Goal: Information Seeking & Learning: Learn about a topic

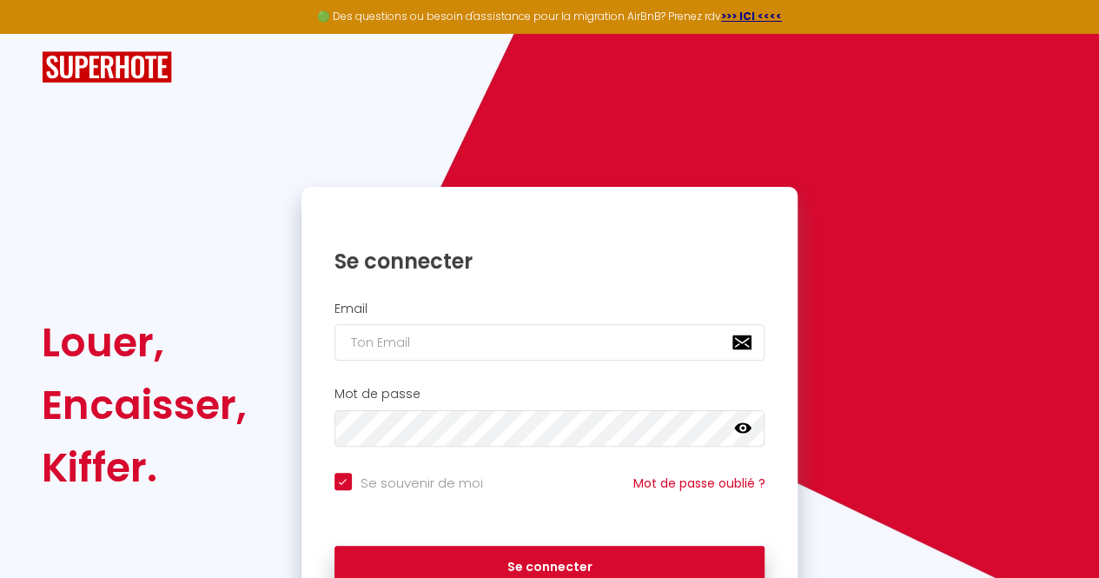
click at [386, 334] on input "email" at bounding box center [550, 342] width 431 height 37
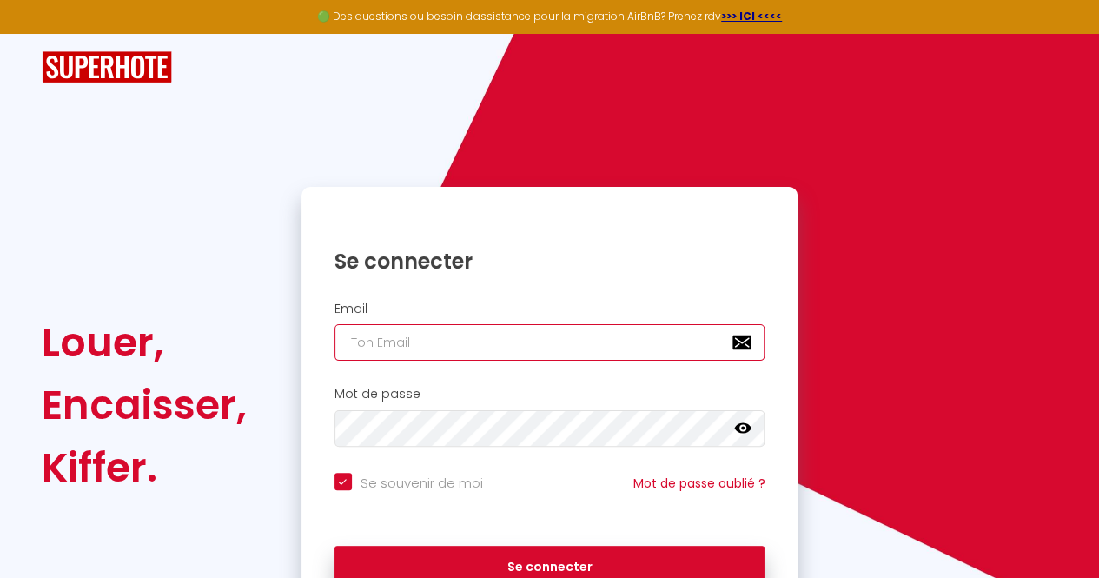
click at [511, 326] on input "email" at bounding box center [550, 342] width 431 height 37
type input "[PERSON_NAME][EMAIL_ADDRESS][DOMAIN_NAME]"
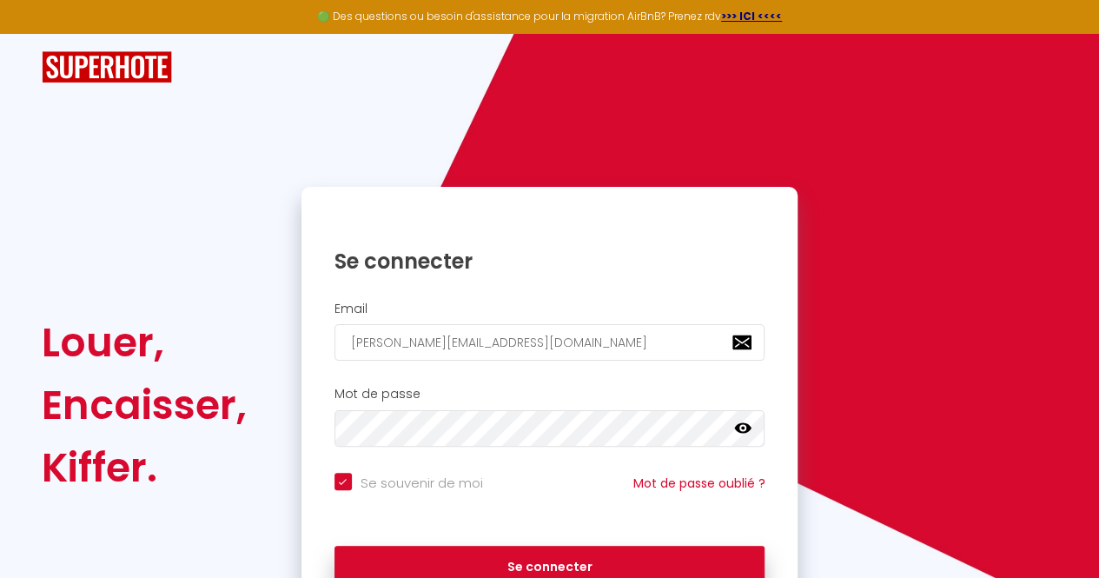
click at [335, 546] on button "Se connecter" at bounding box center [550, 567] width 431 height 43
checkbox input "true"
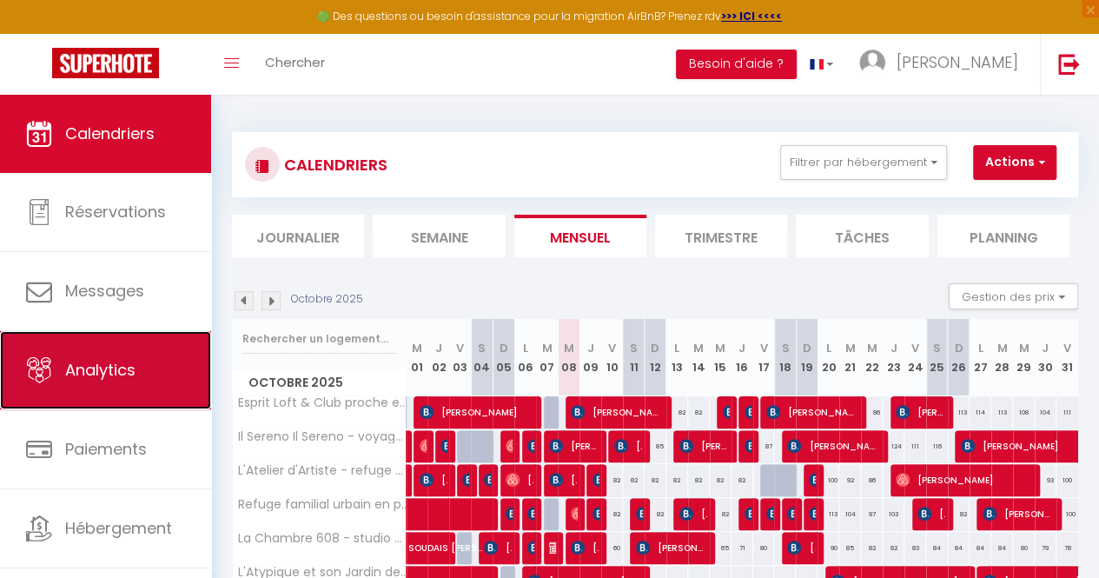
click at [109, 369] on span "Analytics" at bounding box center [100, 370] width 70 height 22
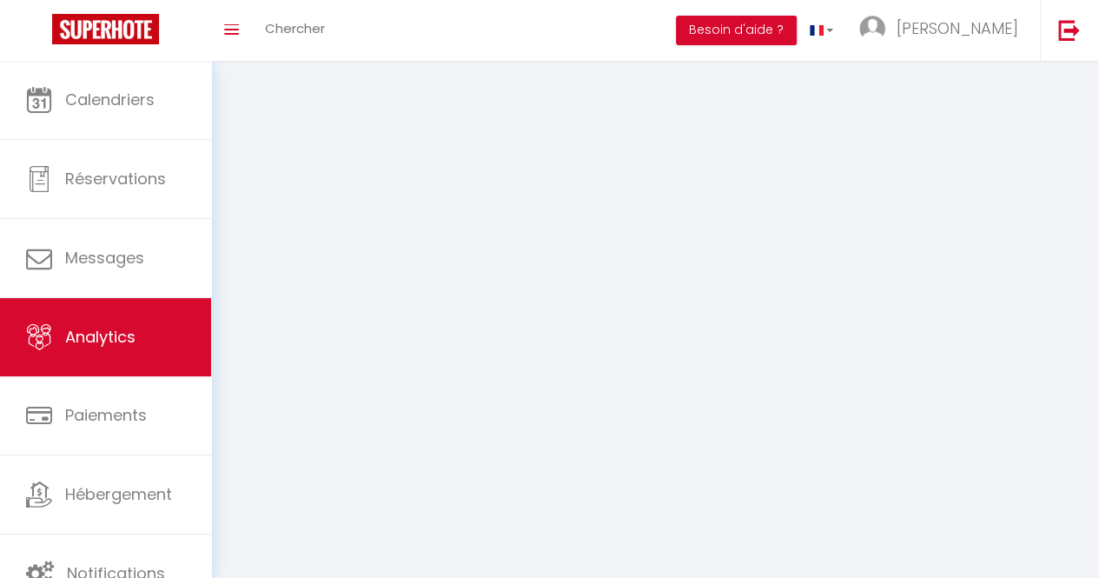
select select "2025"
select select "10"
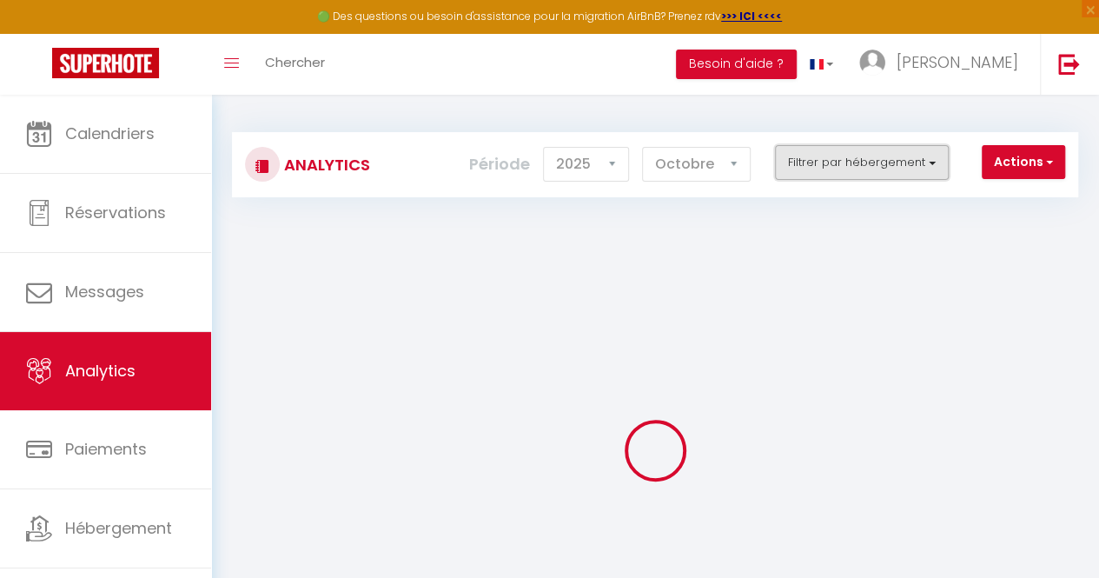
checkbox input "false"
checkbox Port "false"
checkbox Sicile "false"
checkbox créatif "false"
checkbox ville "false"
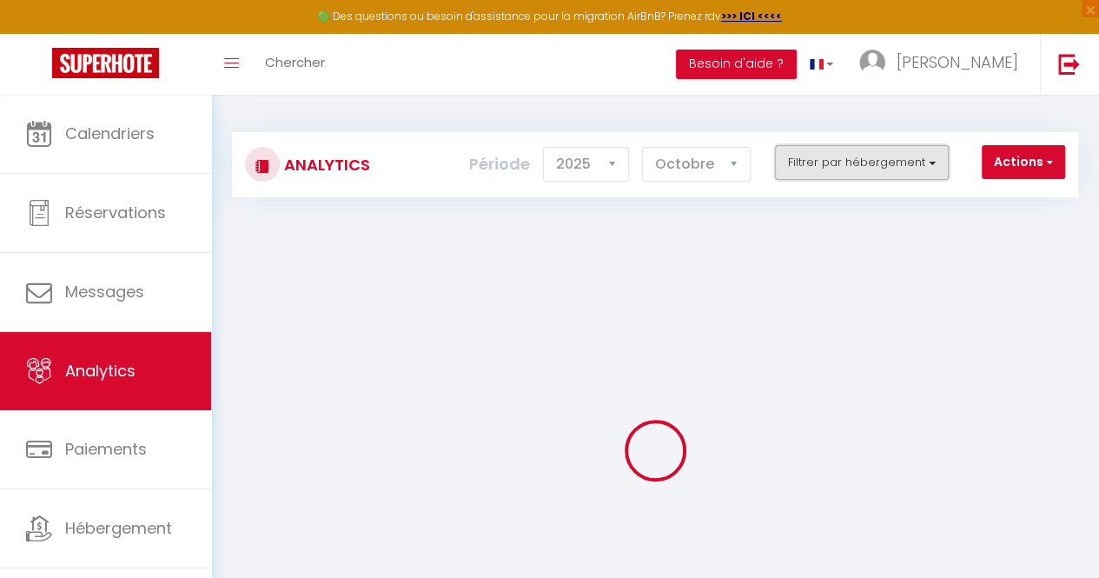
checkbox embarcadère "false"
checkbox Digne "false"
click at [834, 166] on button "Filtrer par hébergement" at bounding box center [862, 162] width 174 height 35
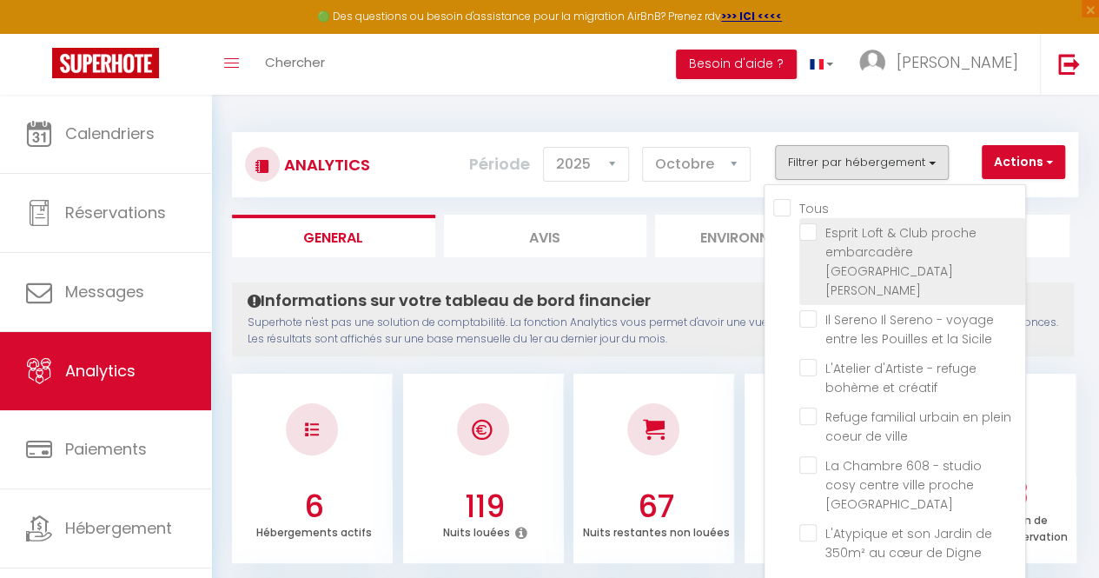
click at [810, 236] on Port "checkbox" at bounding box center [913, 231] width 226 height 17
checkbox Port "true"
checkbox Sicile "false"
checkbox créatif "false"
checkbox ville "false"
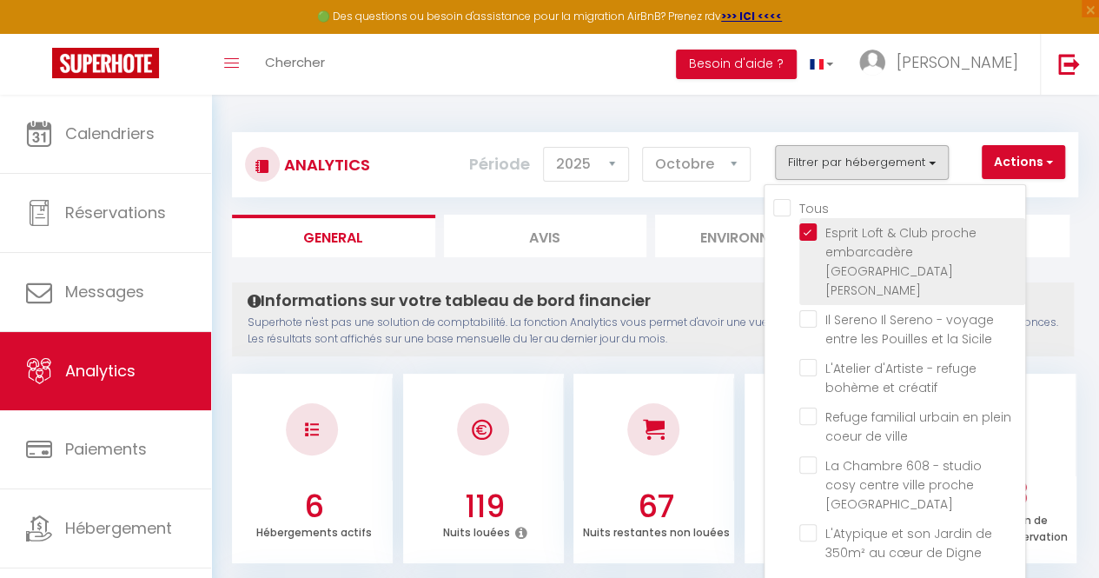
checkbox embarcadère "false"
checkbox Digne "false"
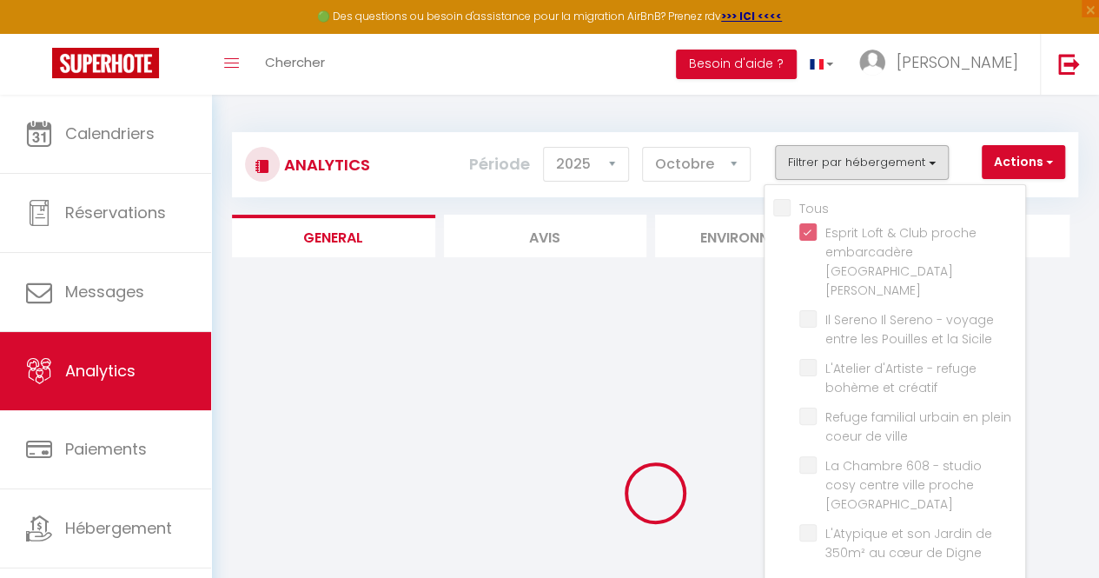
checkbox Sicile "false"
checkbox créatif "false"
checkbox ville "false"
checkbox embarcadère "false"
checkbox Digne "false"
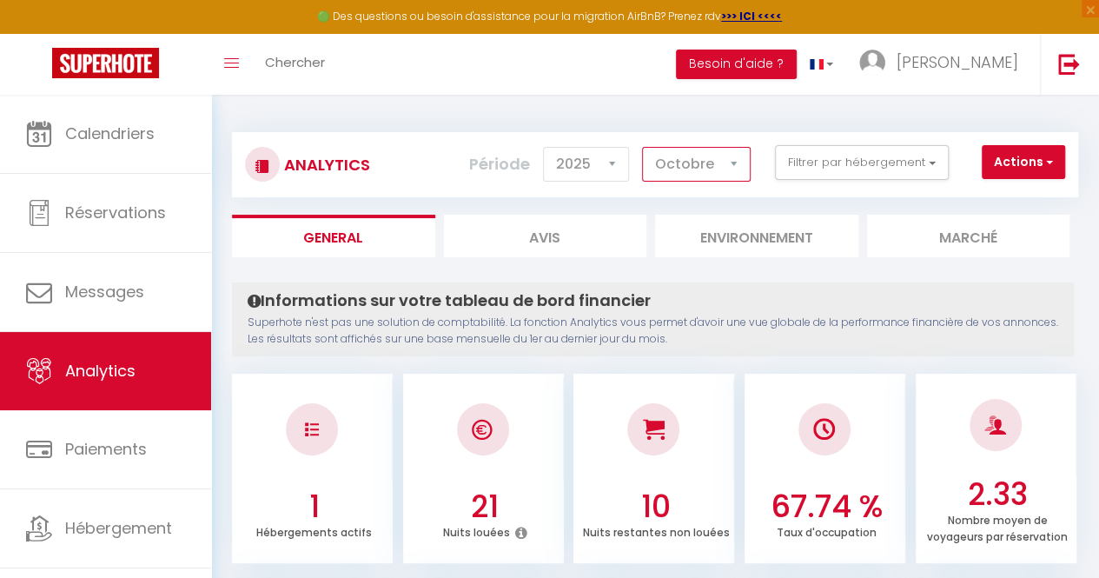
click at [723, 168] on select "[PERSON_NAME] Mars [PERSON_NAME] Juin Juillet Août Septembre Octobre Novembre D…" at bounding box center [696, 164] width 109 height 35
select select "9"
click at [644, 147] on select "[PERSON_NAME] Mars [PERSON_NAME] Juin Juillet Août Septembre Octobre Novembre D…" at bounding box center [696, 164] width 109 height 35
click at [661, 159] on select "[PERSON_NAME] Mars [PERSON_NAME] Juin Juillet Août Septembre Octobre Novembre D…" at bounding box center [696, 164] width 109 height 35
click at [644, 147] on select "[PERSON_NAME] Mars [PERSON_NAME] Juin Juillet Août Septembre Octobre Novembre D…" at bounding box center [696, 164] width 109 height 35
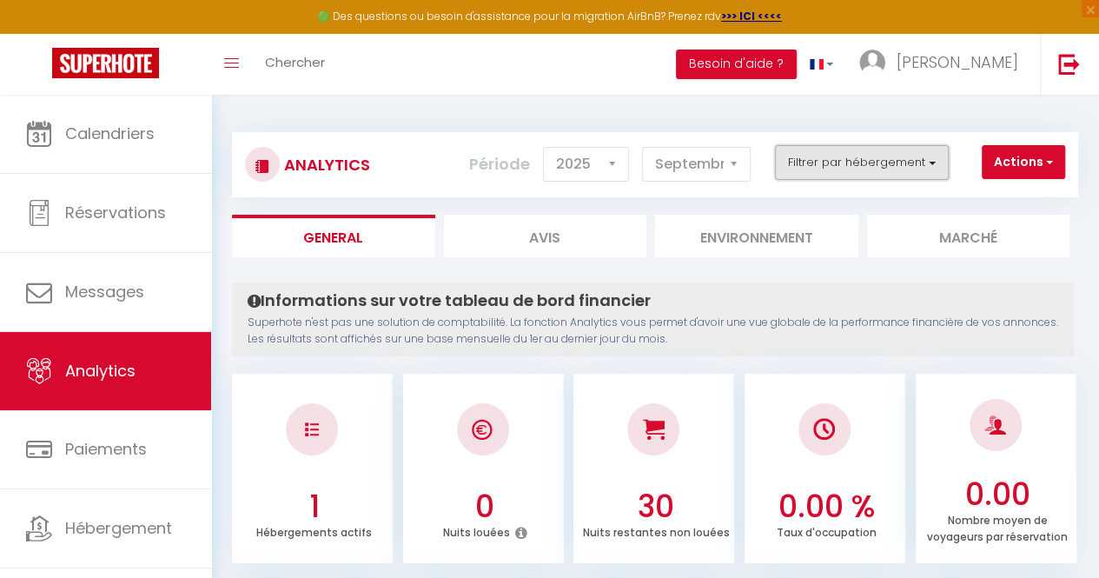
click at [853, 157] on button "Filtrer par hébergement" at bounding box center [862, 162] width 174 height 35
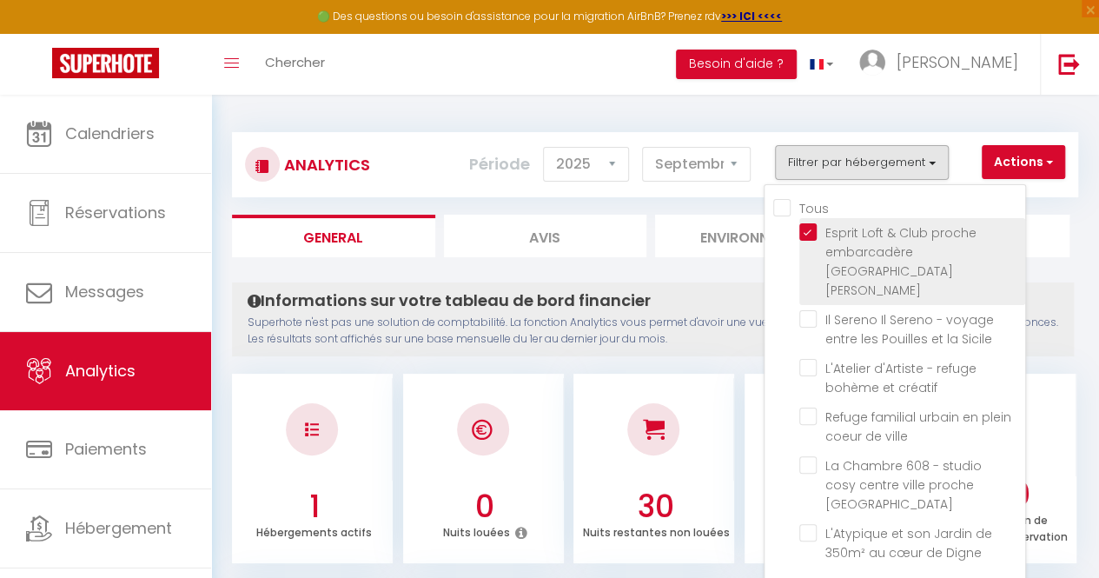
click at [815, 236] on Port "checkbox" at bounding box center [913, 231] width 226 height 17
checkbox Port "false"
checkbox Sicile "false"
checkbox créatif "false"
checkbox ville "false"
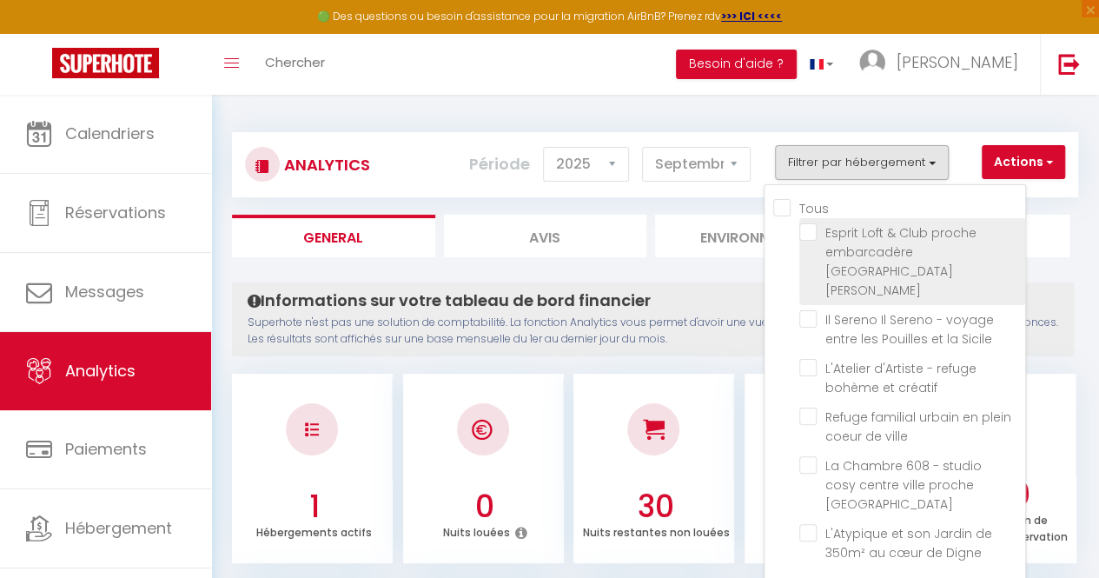
checkbox embarcadère "false"
checkbox Digne "false"
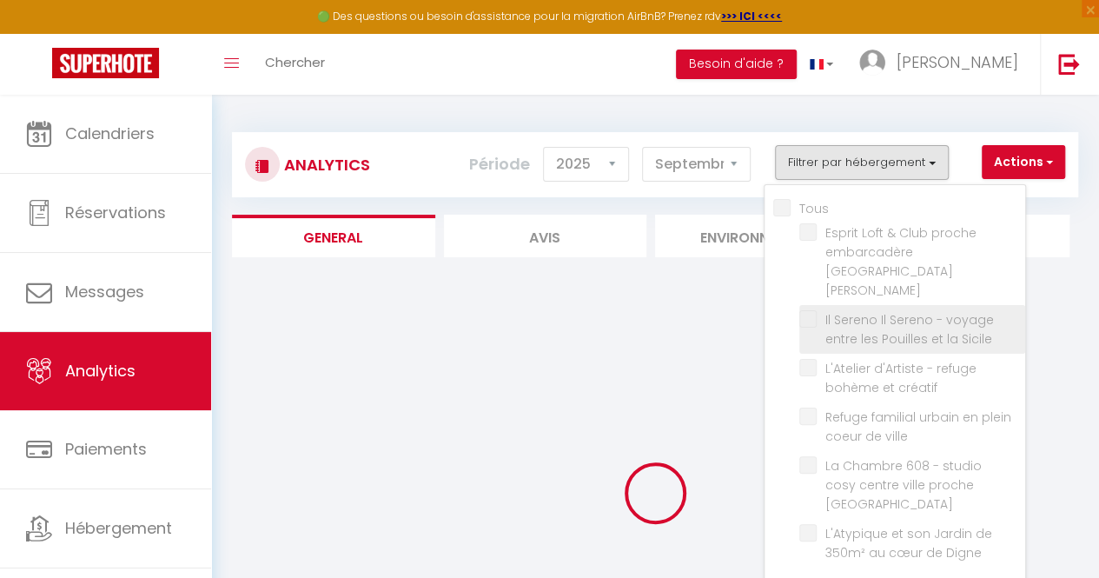
checkbox Sicile "false"
checkbox créatif "false"
checkbox ville "false"
checkbox embarcadère "false"
checkbox Digne "false"
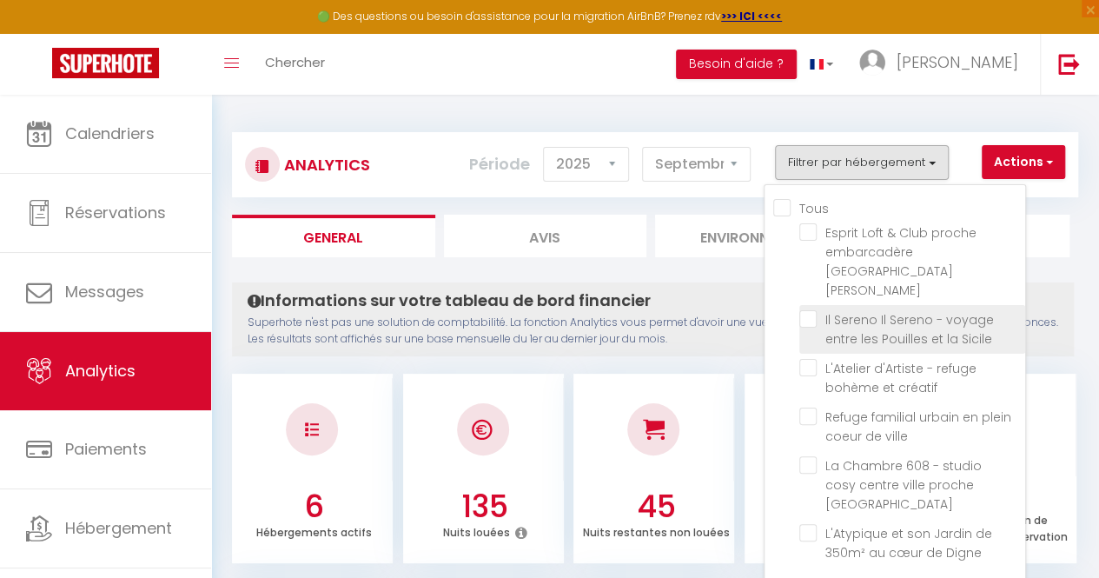
click at [814, 310] on Sicile "checkbox" at bounding box center [913, 318] width 226 height 17
checkbox Sicile "true"
checkbox créatif "false"
checkbox ville "false"
checkbox embarcadère "false"
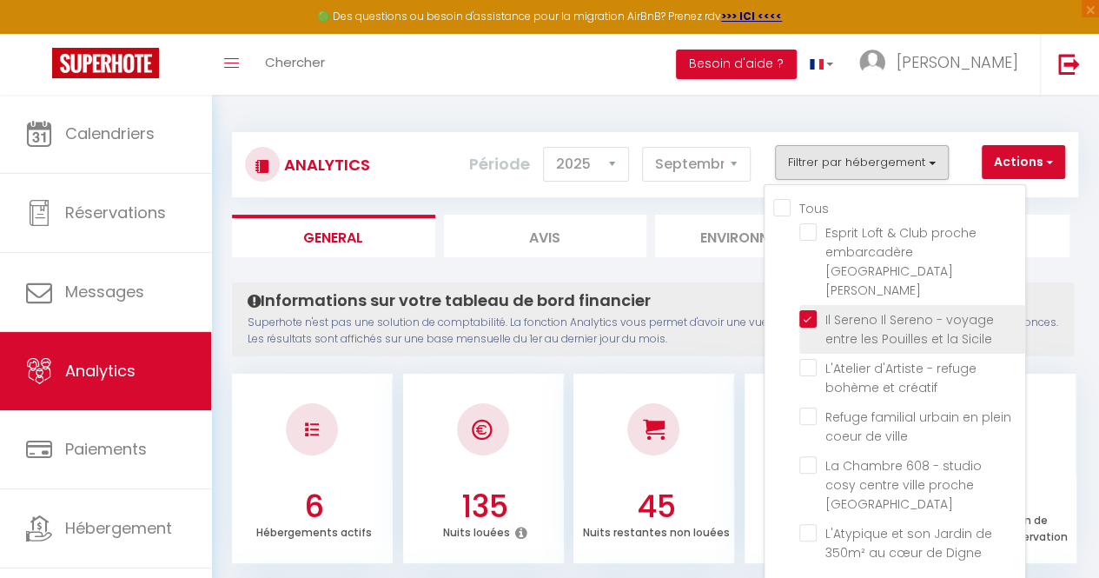
checkbox Digne "false"
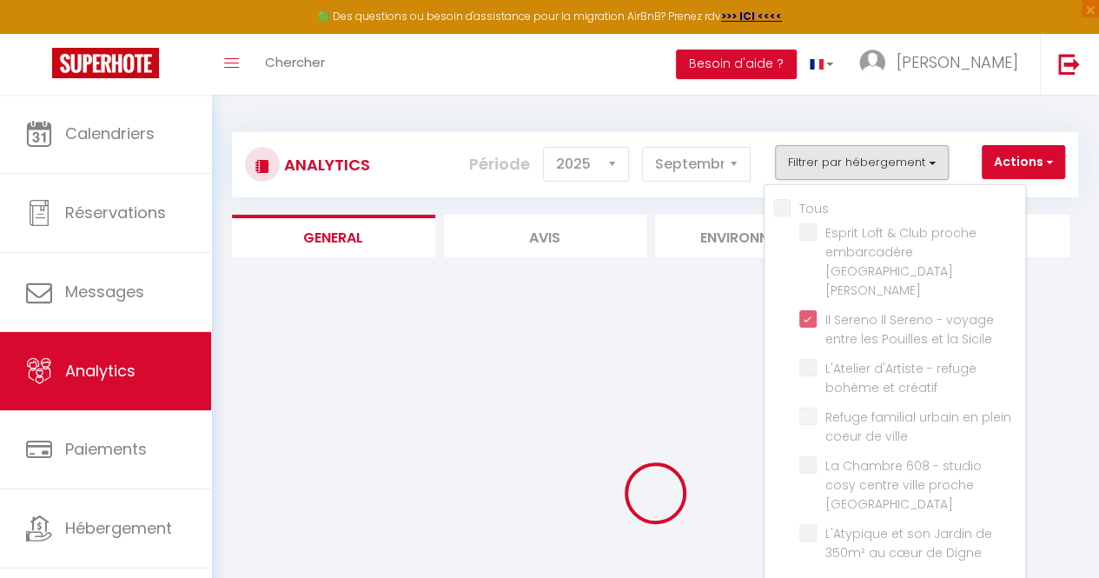
checkbox créatif "false"
checkbox ville "false"
checkbox embarcadère "false"
checkbox Digne "false"
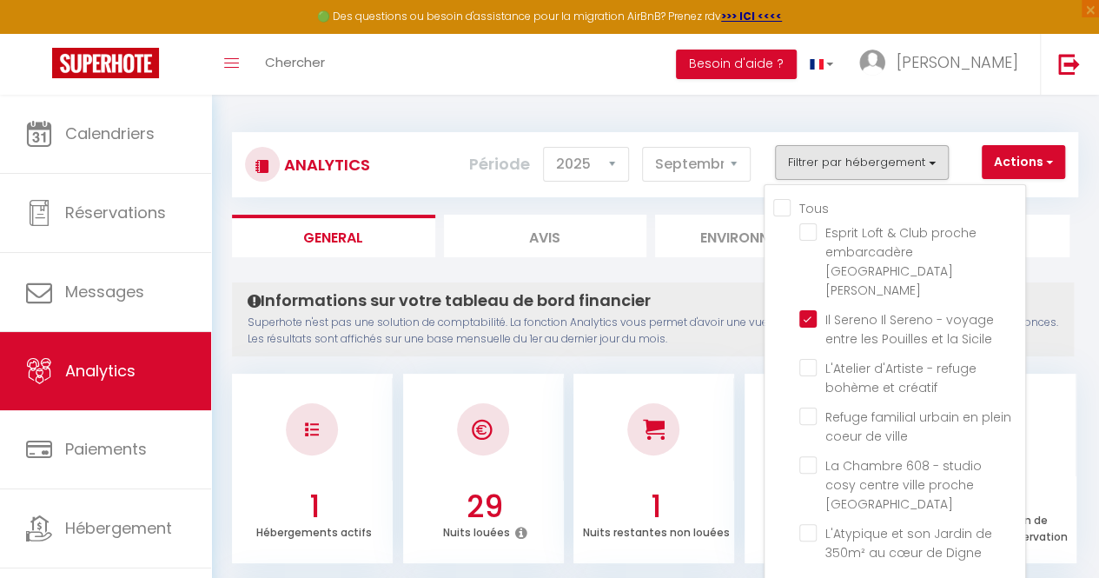
click at [686, 295] on h4 "Informations sur votre tableau de bord financier" at bounding box center [653, 300] width 811 height 19
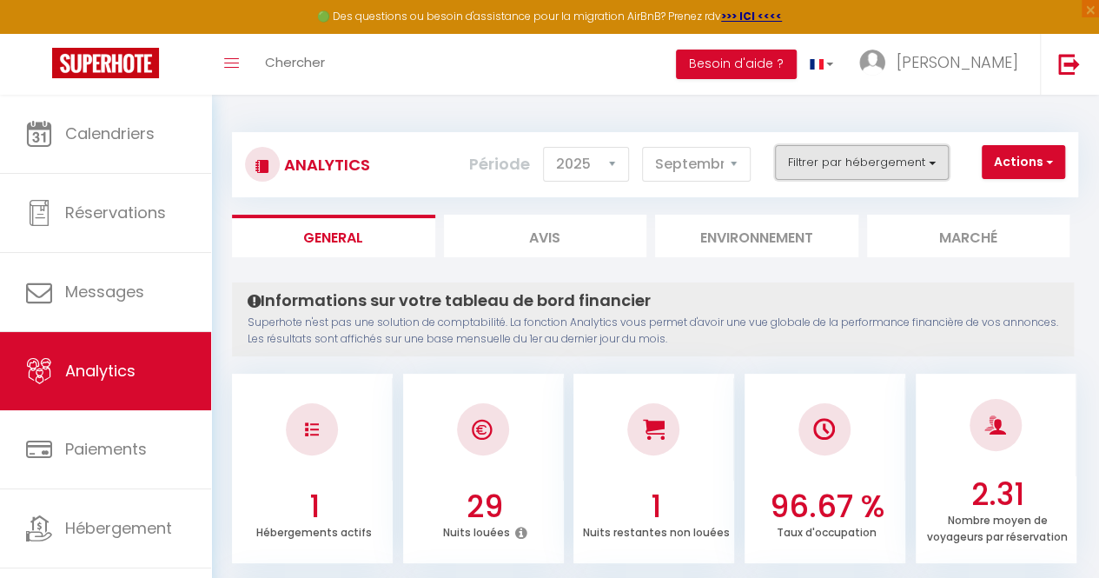
click at [859, 147] on button "Filtrer par hébergement" at bounding box center [862, 162] width 174 height 35
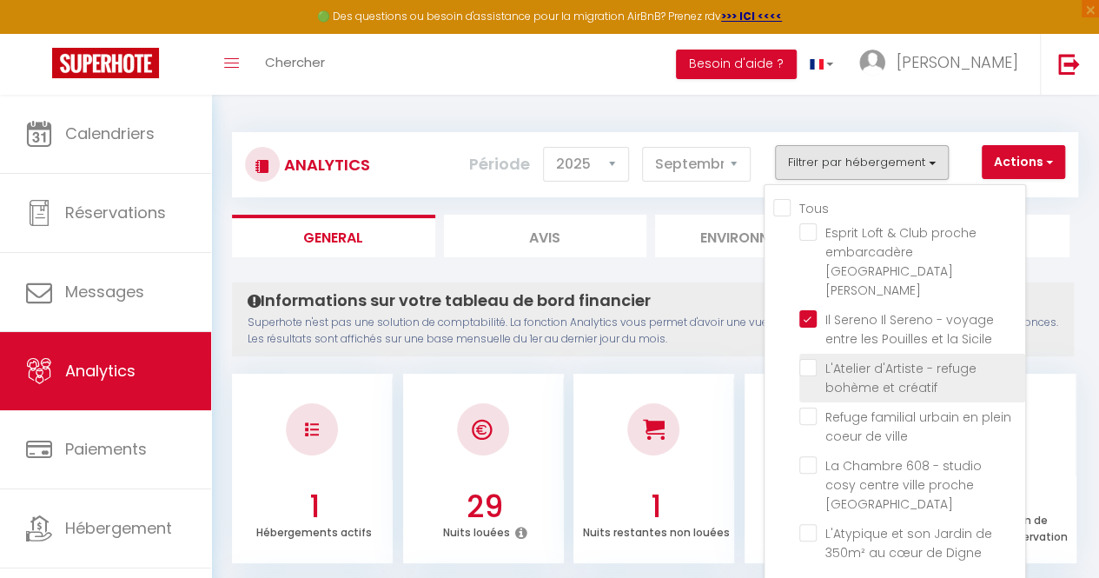
click at [801, 359] on créatif "checkbox" at bounding box center [913, 367] width 226 height 17
checkbox créatif "true"
checkbox ville "false"
checkbox embarcadère "false"
checkbox Digne "false"
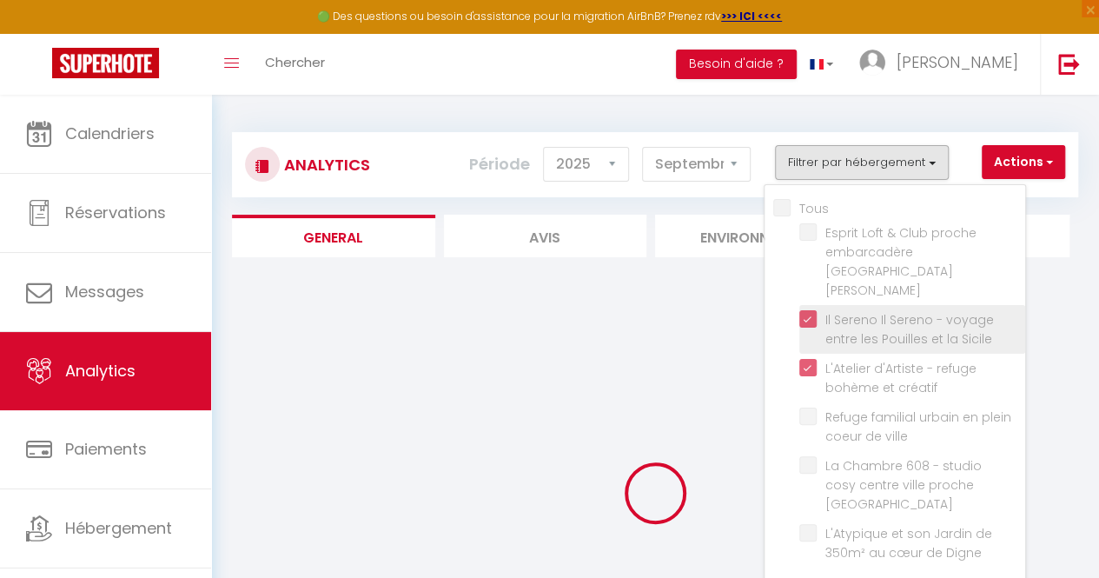
checkbox ville "false"
checkbox embarcadère "false"
checkbox Digne "false"
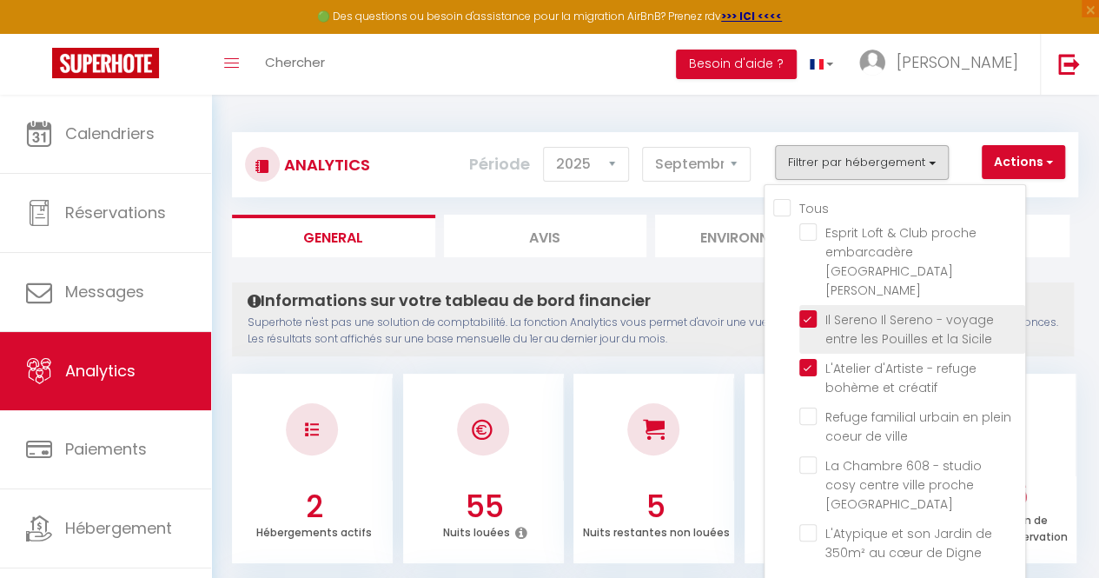
click at [815, 310] on Sicile "checkbox" at bounding box center [913, 318] width 226 height 17
checkbox Sicile "false"
checkbox ville "false"
checkbox embarcadère "false"
checkbox Digne "false"
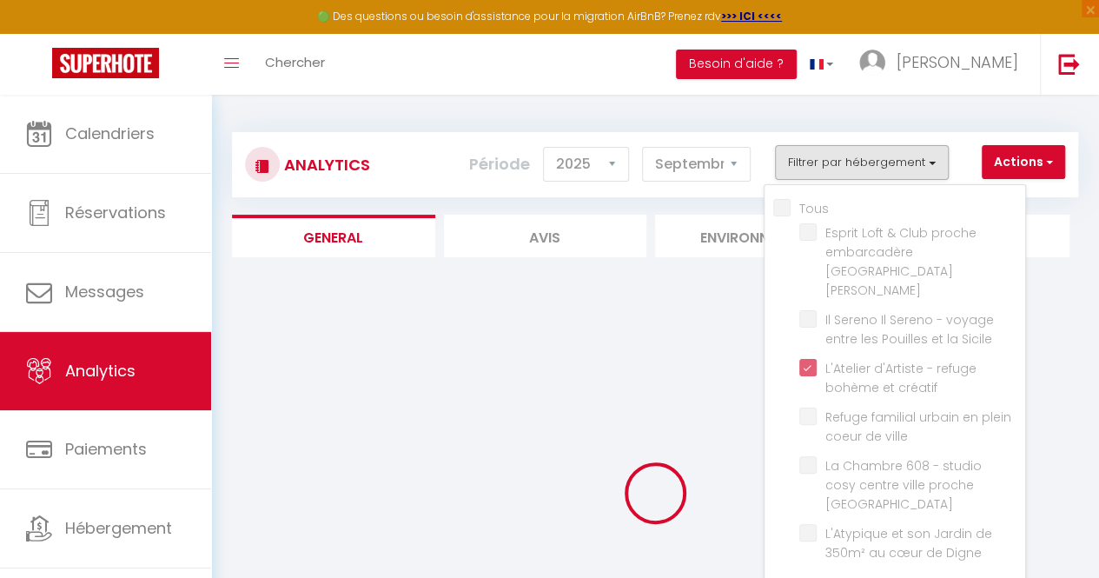
checkbox ville "false"
checkbox embarcadère "false"
checkbox Digne "false"
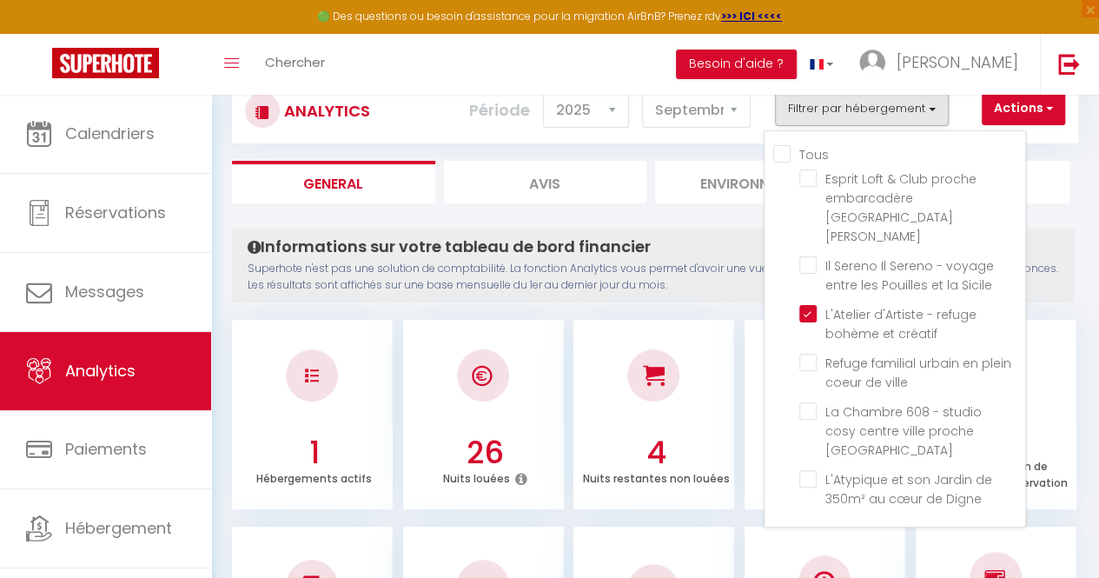
click at [690, 269] on p "Superhote n'est pas une solution de comptabilité. La fonction Analytics vous pe…" at bounding box center [653, 277] width 811 height 33
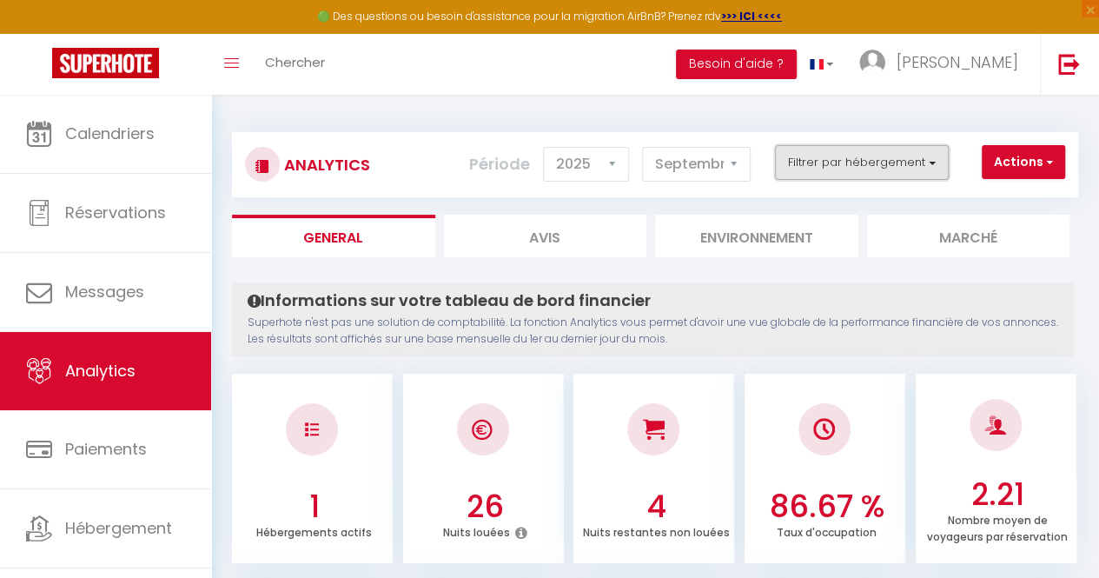
click at [861, 163] on button "Filtrer par hébergement" at bounding box center [862, 162] width 174 height 35
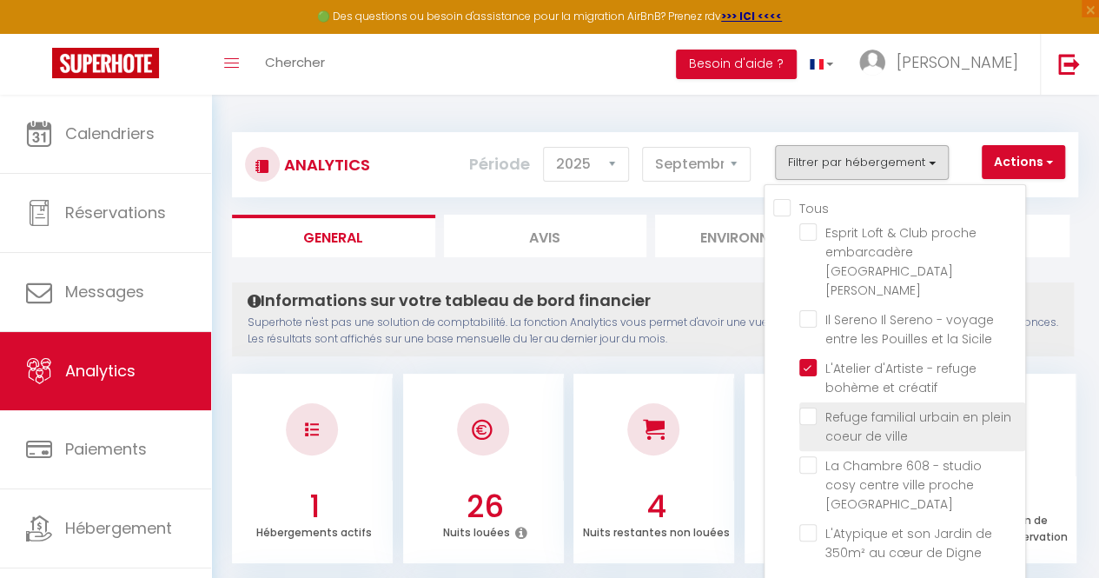
click at [808, 408] on ville "checkbox" at bounding box center [913, 416] width 226 height 17
checkbox ville "true"
checkbox embarcadère "false"
checkbox Digne "false"
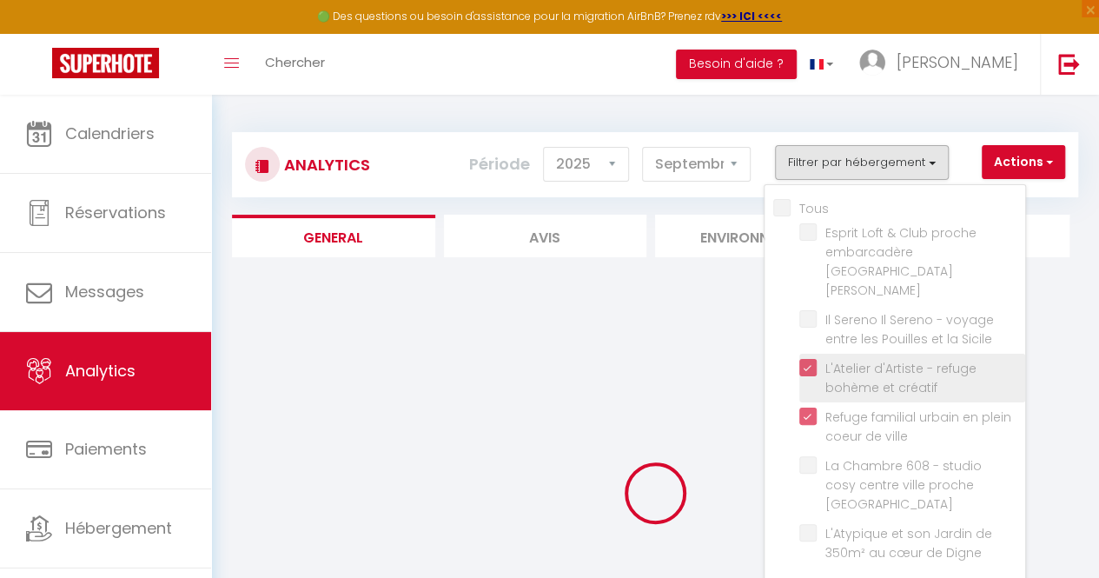
checkbox embarcadère "false"
checkbox Digne "false"
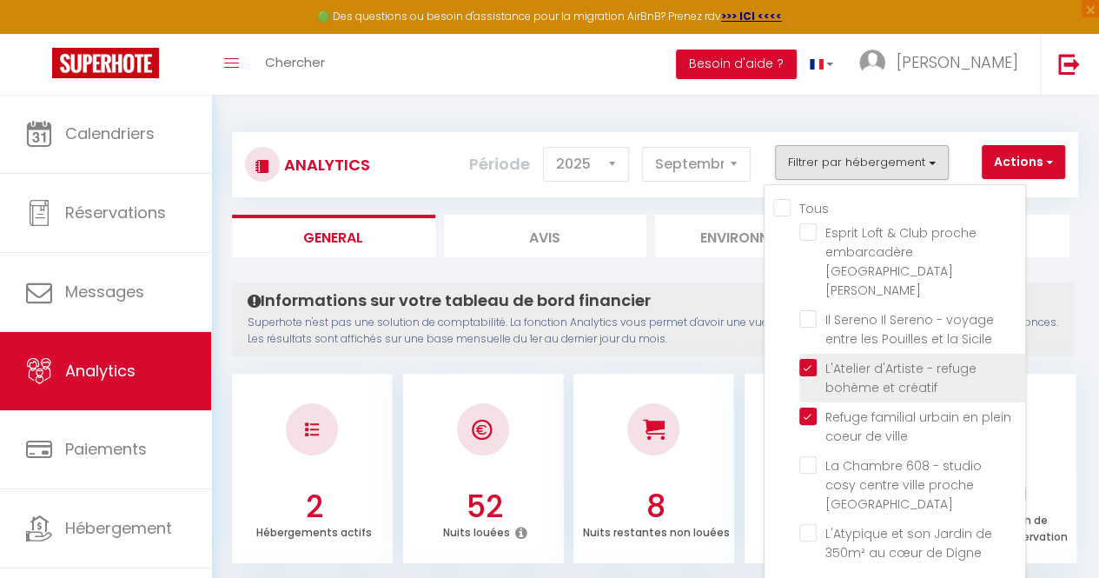
click at [803, 359] on créatif "checkbox" at bounding box center [913, 367] width 226 height 17
checkbox créatif "false"
checkbox embarcadère "false"
checkbox Digne "false"
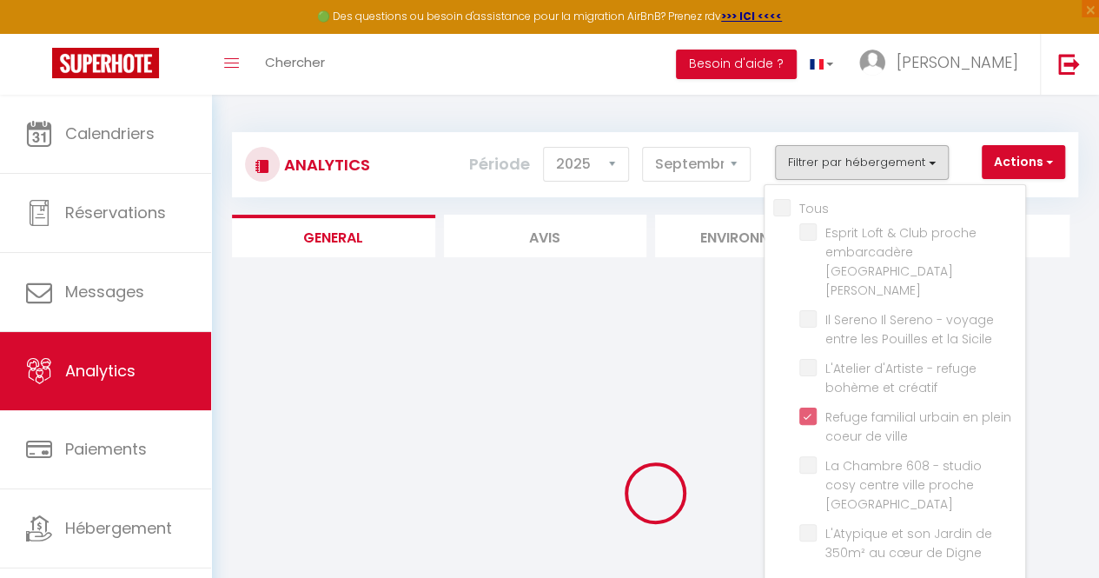
click at [711, 329] on div at bounding box center [655, 493] width 847 height 422
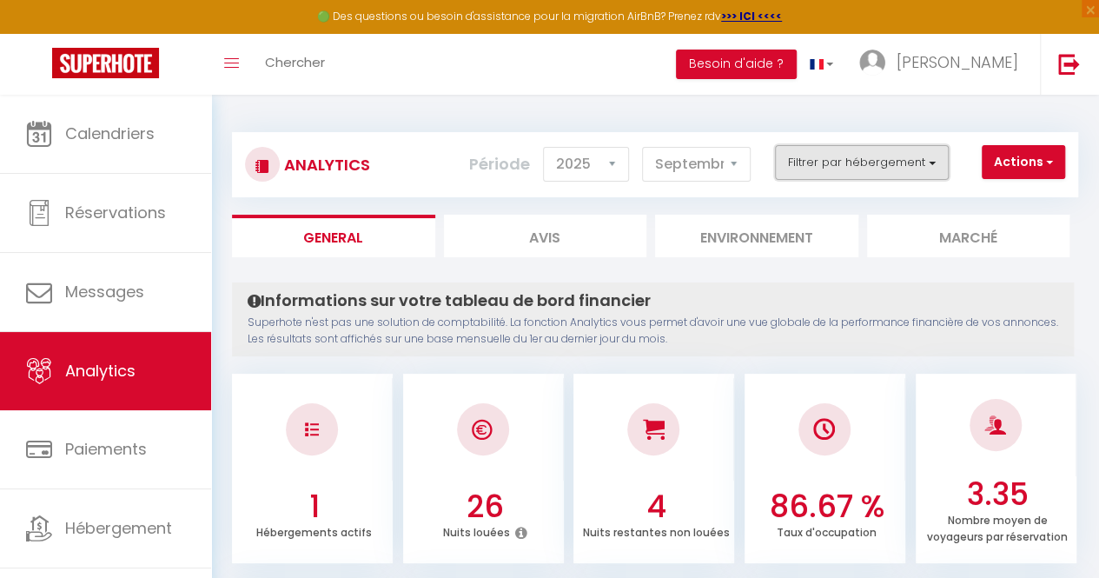
click at [859, 168] on button "Filtrer par hébergement" at bounding box center [862, 162] width 174 height 35
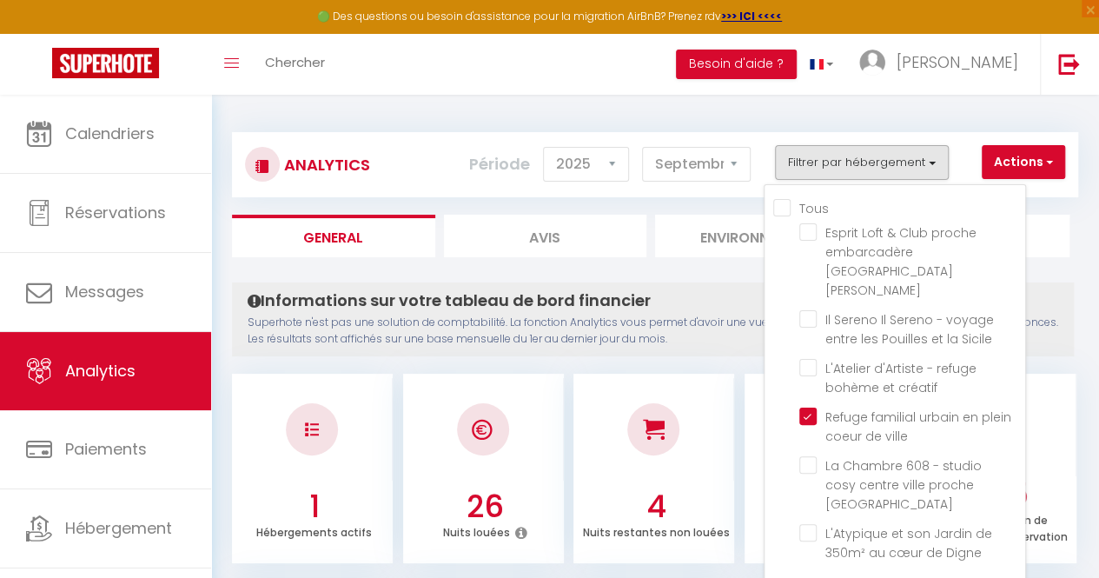
click at [659, 350] on div "Informations sur votre tableau de bord financier Superhote n'est pas une soluti…" at bounding box center [653, 319] width 842 height 74
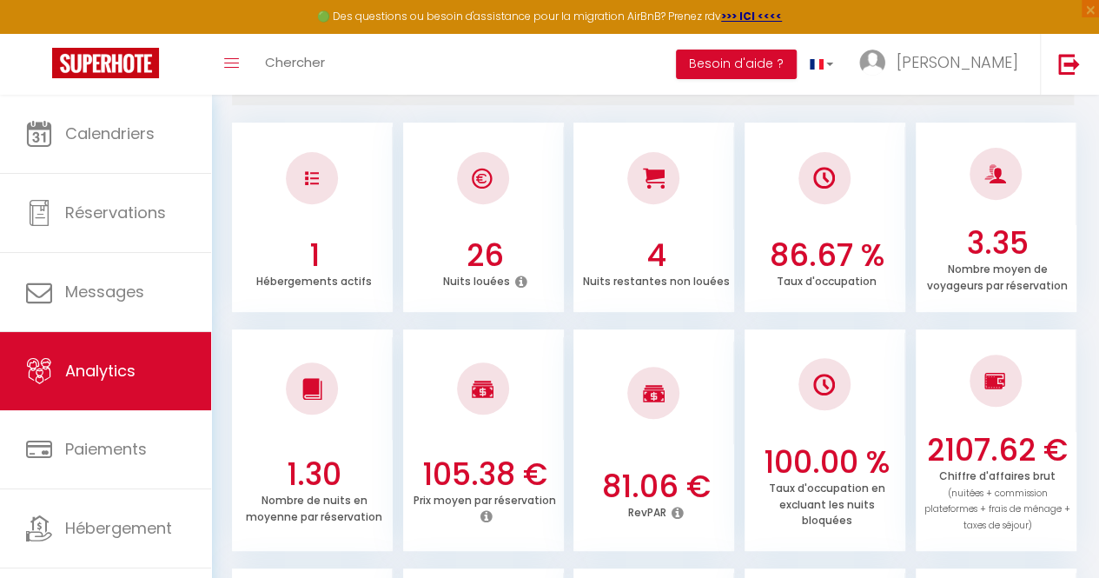
scroll to position [252, 0]
